Goal: Task Accomplishment & Management: Use online tool/utility

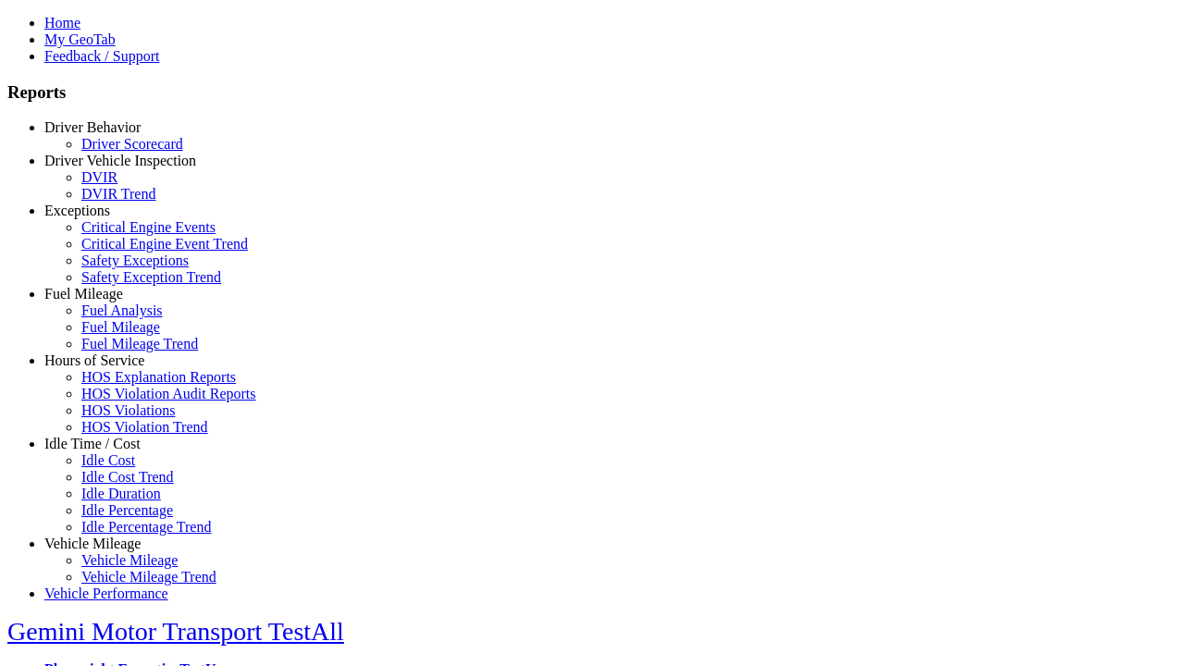
click at [106, 368] on link "Hours of Service" at bounding box center [94, 360] width 100 height 16
click at [120, 385] on link "HOS Explanation Reports" at bounding box center [158, 377] width 154 height 16
type input "**********"
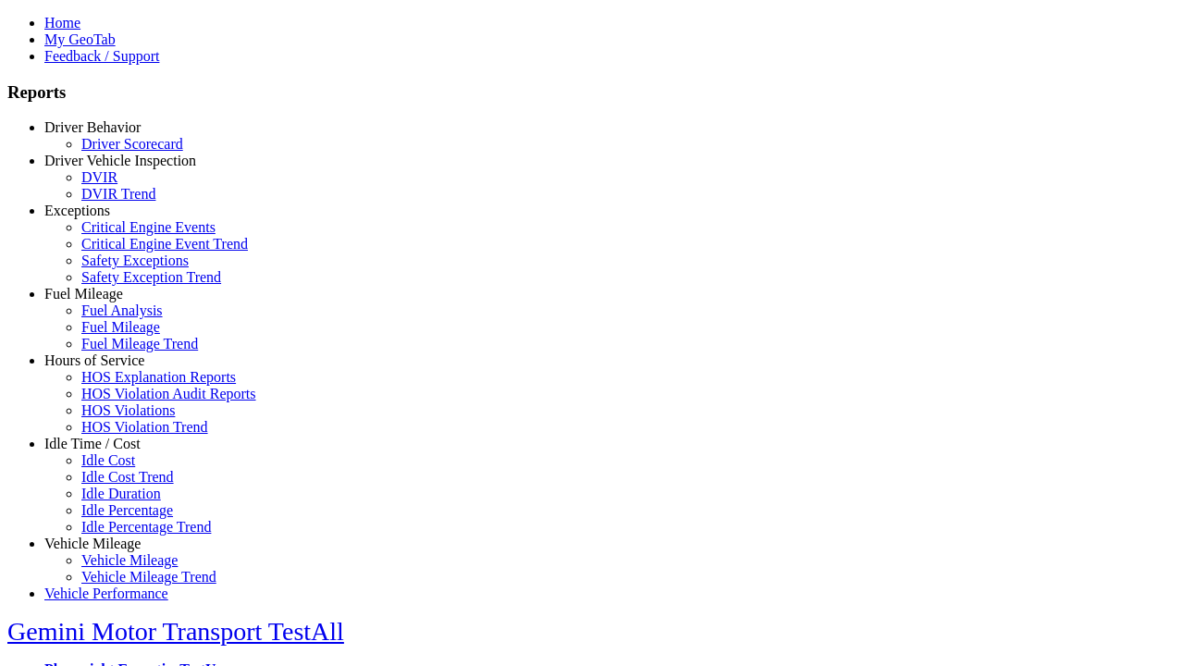
type input "*********"
